Goal: Navigation & Orientation: Find specific page/section

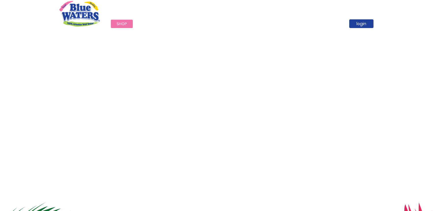
scroll to position [994, 0]
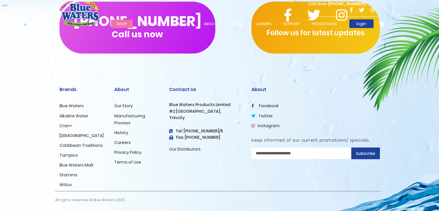
click at [73, 103] on link "Blue Waters" at bounding box center [72, 106] width 24 height 6
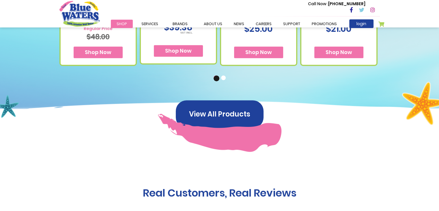
scroll to position [462, 0]
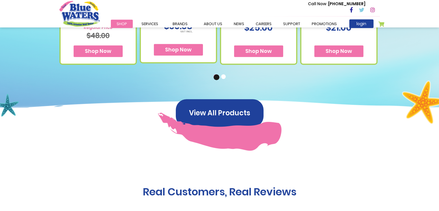
click at [222, 77] on button "2" at bounding box center [224, 77] width 6 height 6
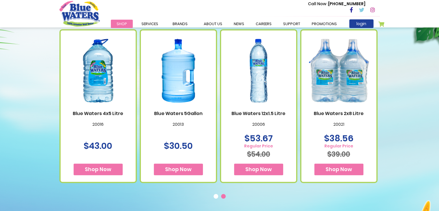
scroll to position [404, 0]
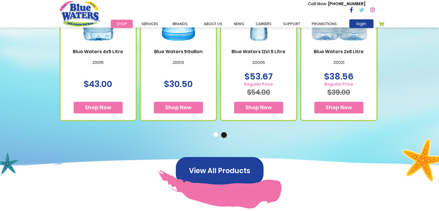
click at [215, 136] on button "1" at bounding box center [217, 135] width 6 height 6
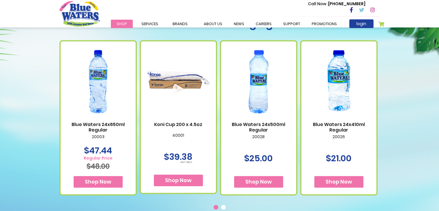
scroll to position [347, 0]
